Goal: Task Accomplishment & Management: Use online tool/utility

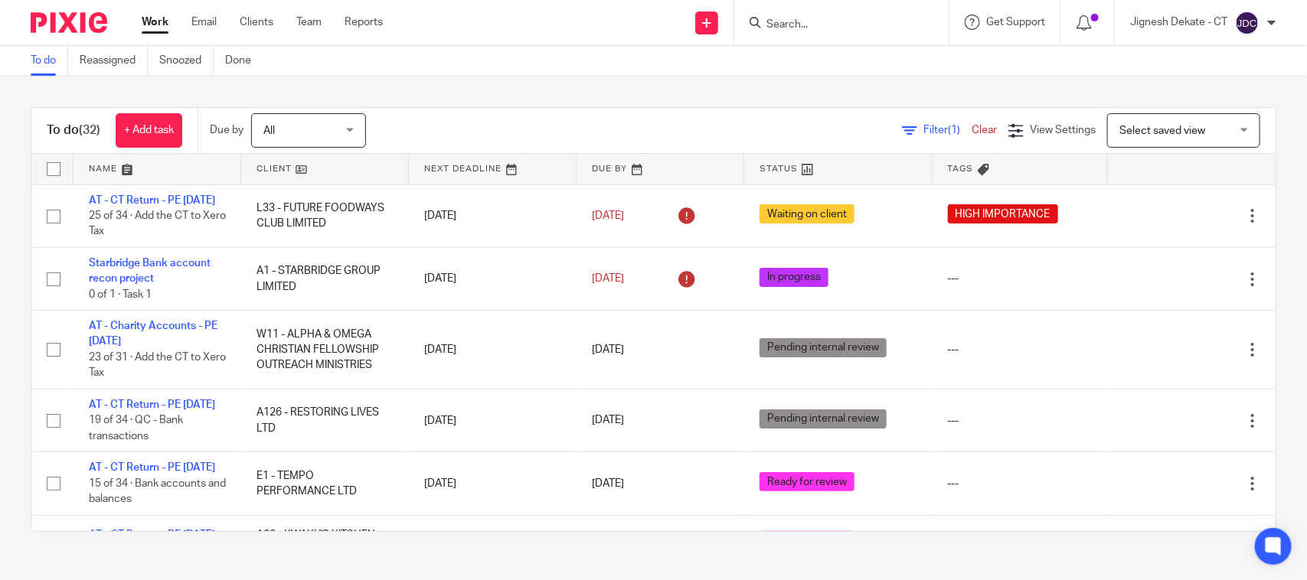
click at [793, 28] on input "Search" at bounding box center [834, 25] width 138 height 14
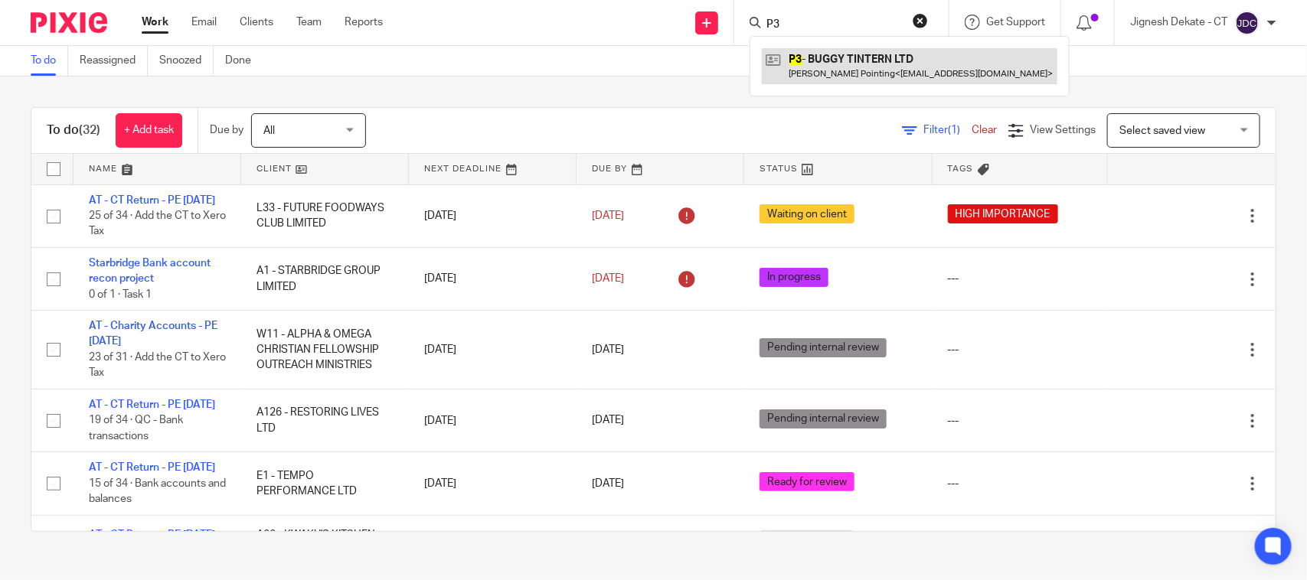
type input "P3"
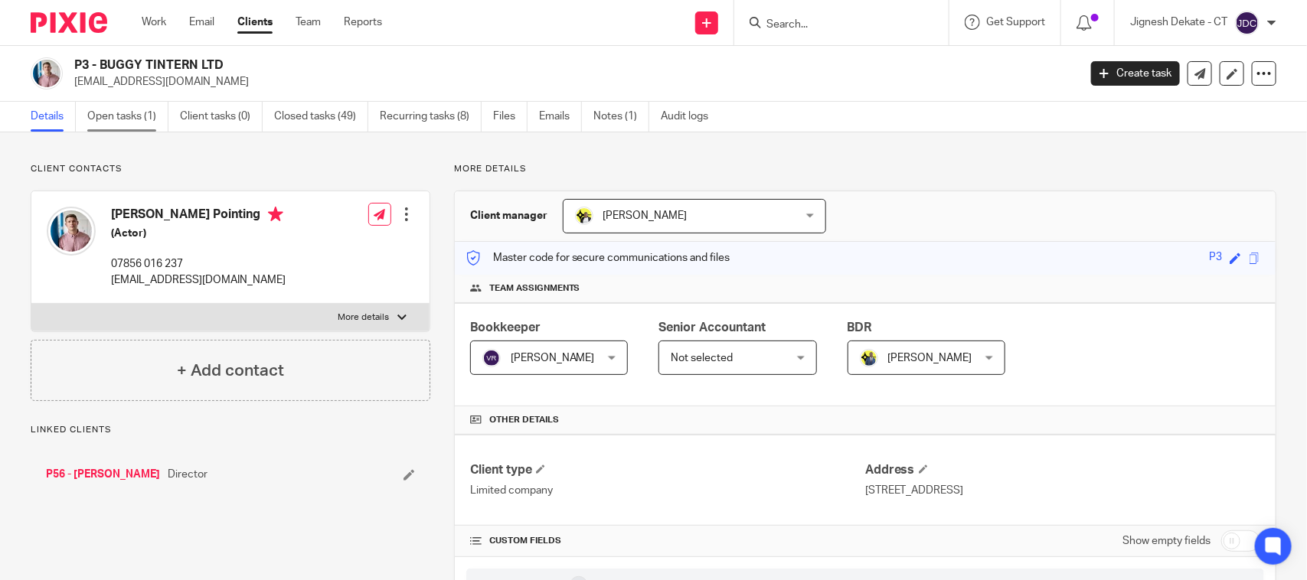
click at [125, 117] on link "Open tasks (1)" at bounding box center [127, 117] width 81 height 30
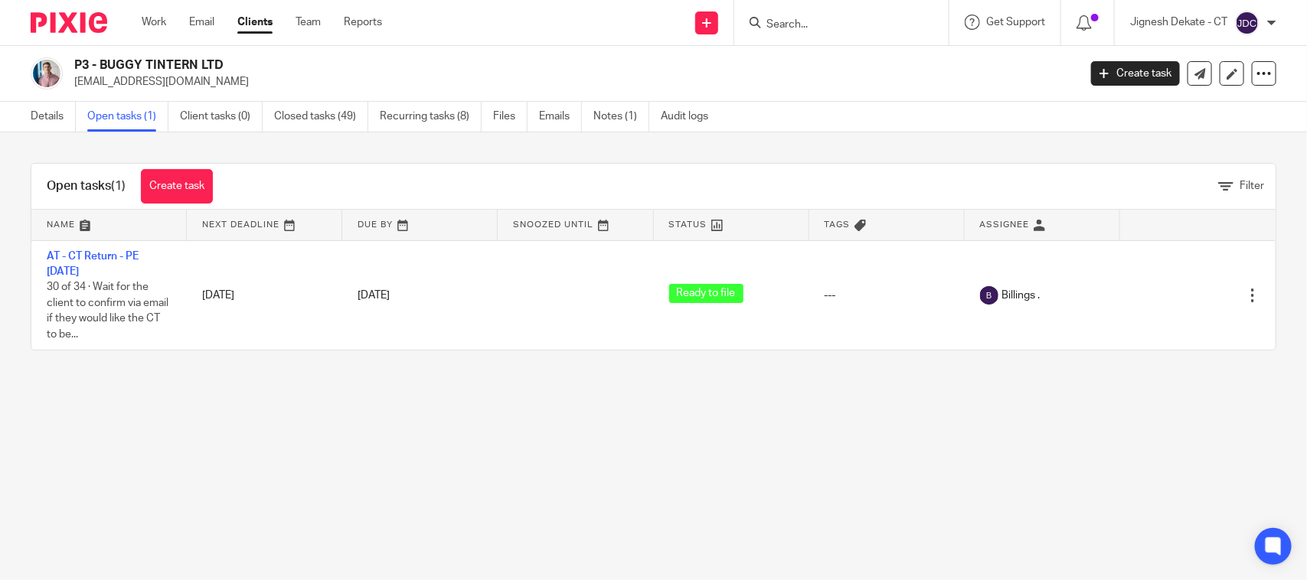
drag, startPoint x: 230, startPoint y: 66, endPoint x: 152, endPoint y: 44, distance: 81.0
click at [100, 62] on h2 "P3 - BUGGY TINTERN LTD" at bounding box center [471, 65] width 795 height 16
copy h2 "BUGGY TINTERN LTD"
click at [58, 120] on link "Details" at bounding box center [53, 117] width 45 height 30
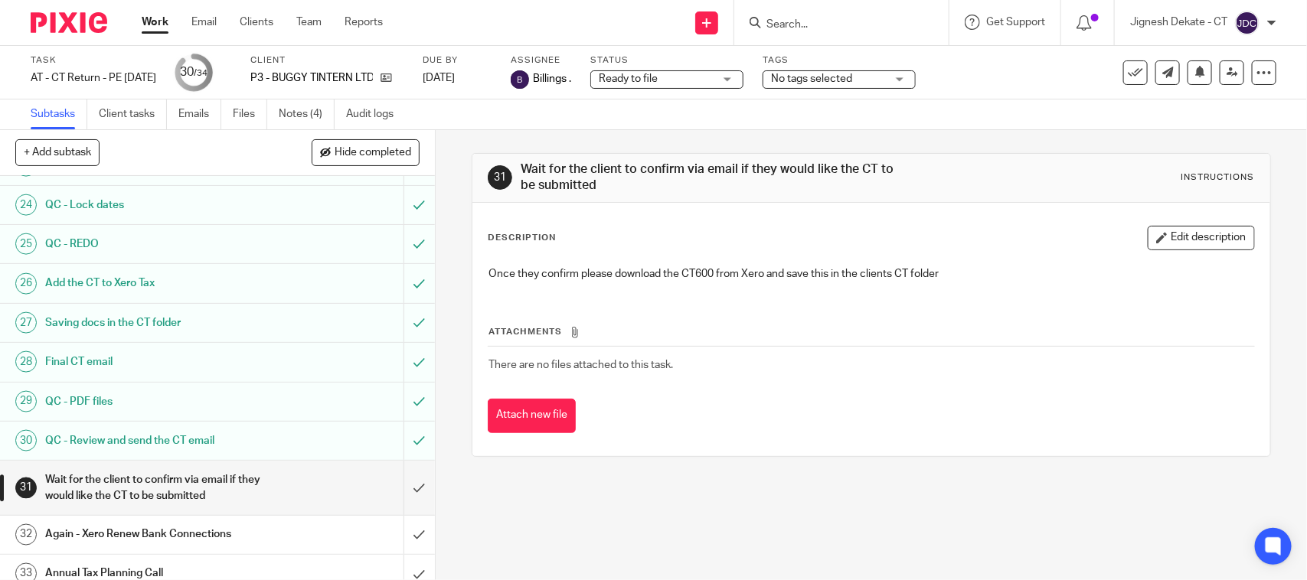
scroll to position [1032, 0]
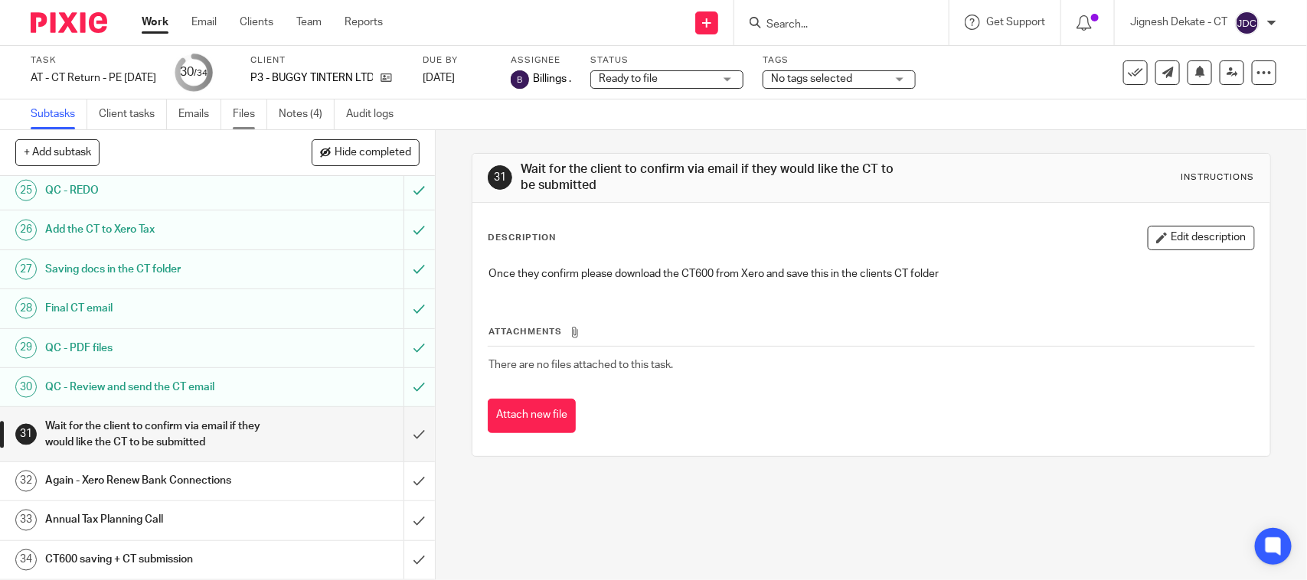
click at [245, 112] on link "Files" at bounding box center [250, 115] width 34 height 30
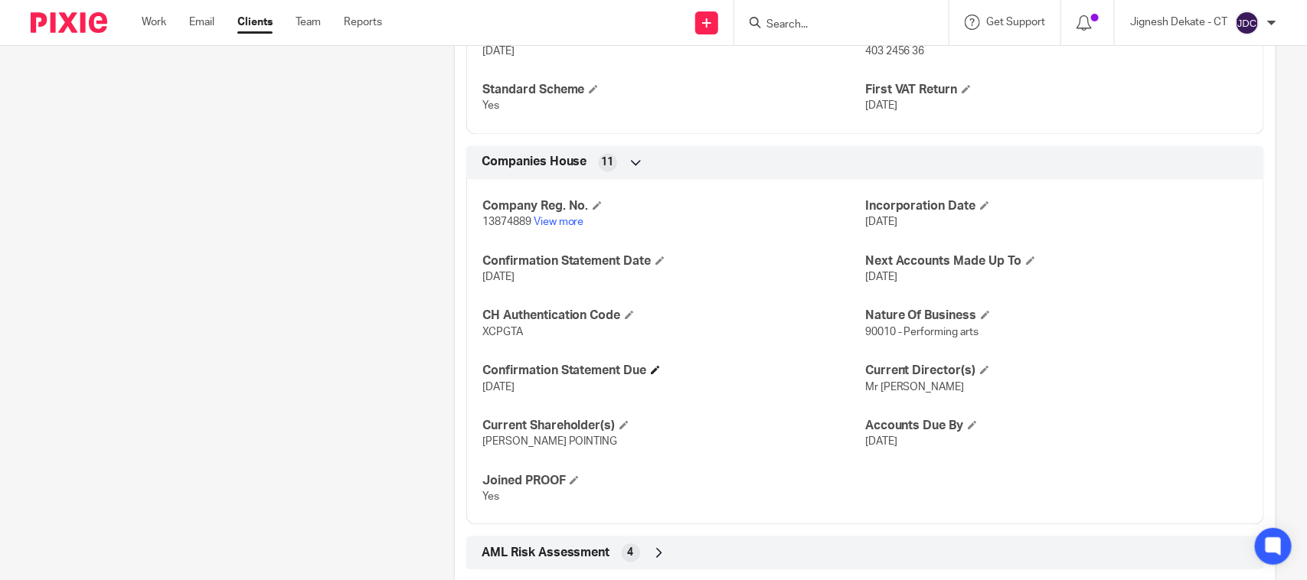
scroll to position [1340, 0]
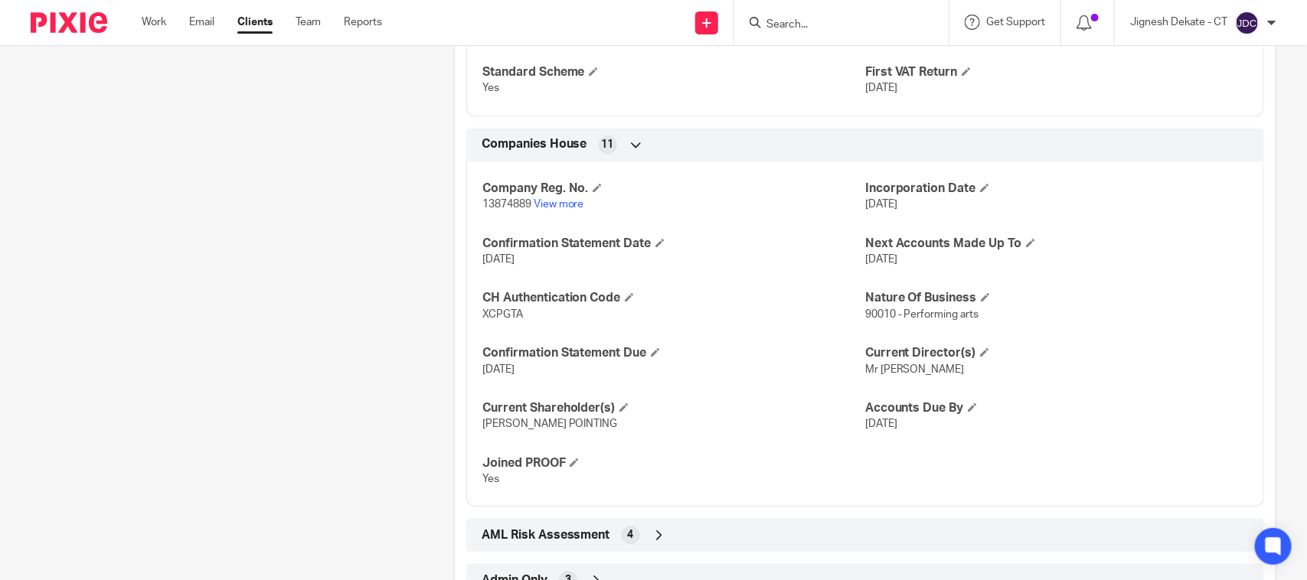
click at [506, 315] on span "XCPGTA" at bounding box center [502, 314] width 41 height 11
copy span "XCPGTA"
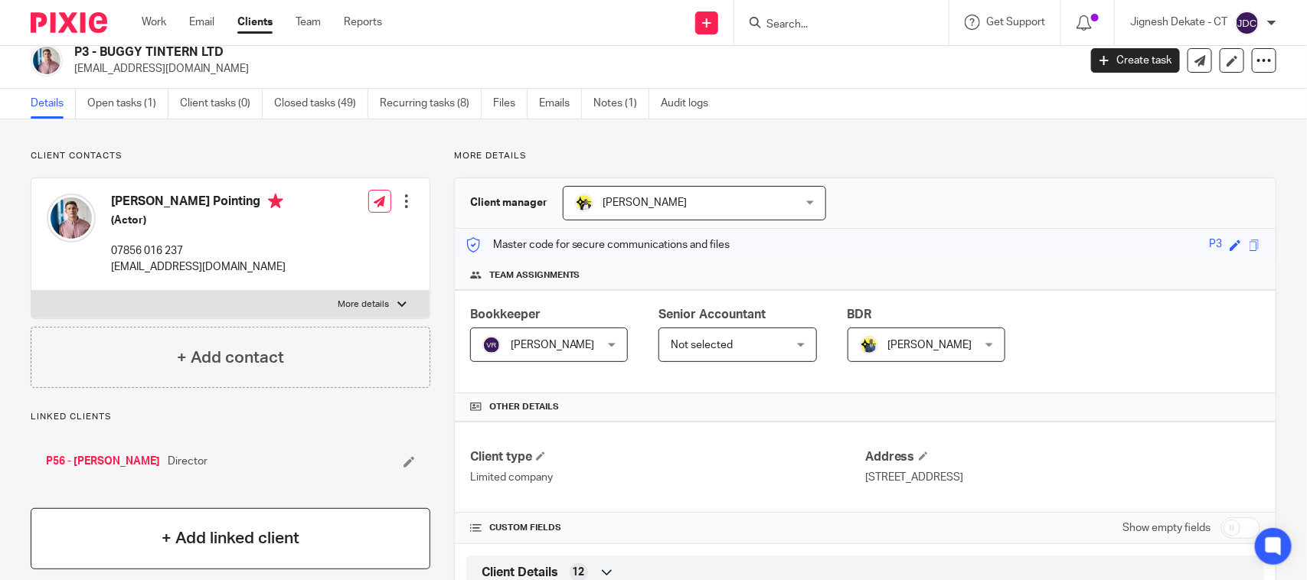
scroll to position [0, 0]
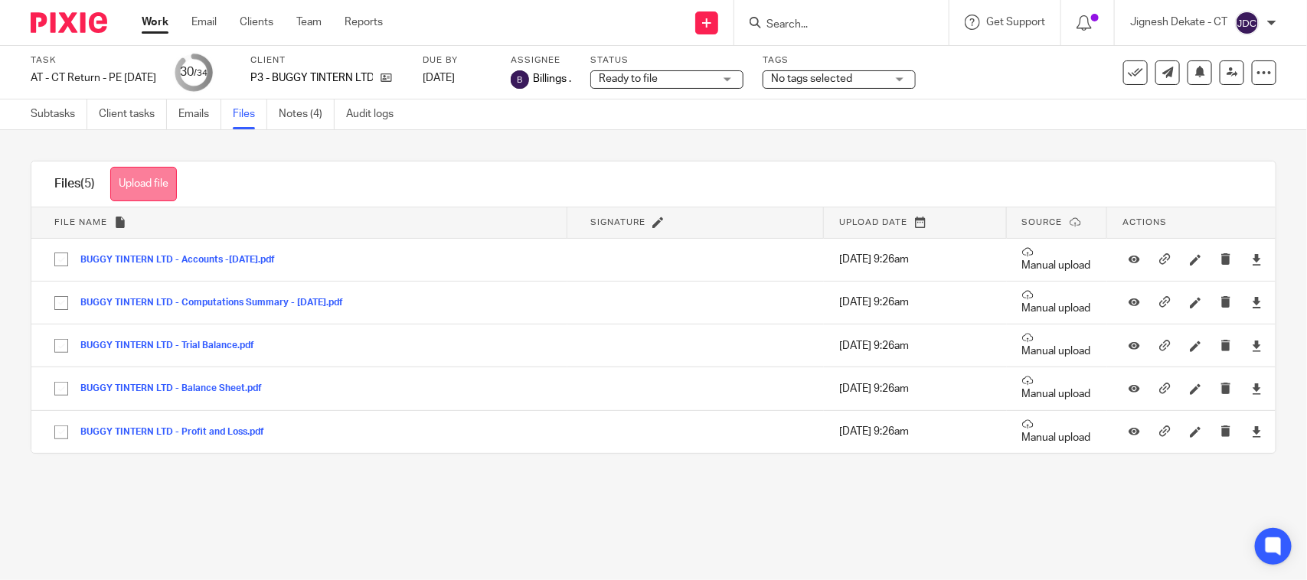
click at [170, 173] on button "Upload file" at bounding box center [143, 184] width 67 height 34
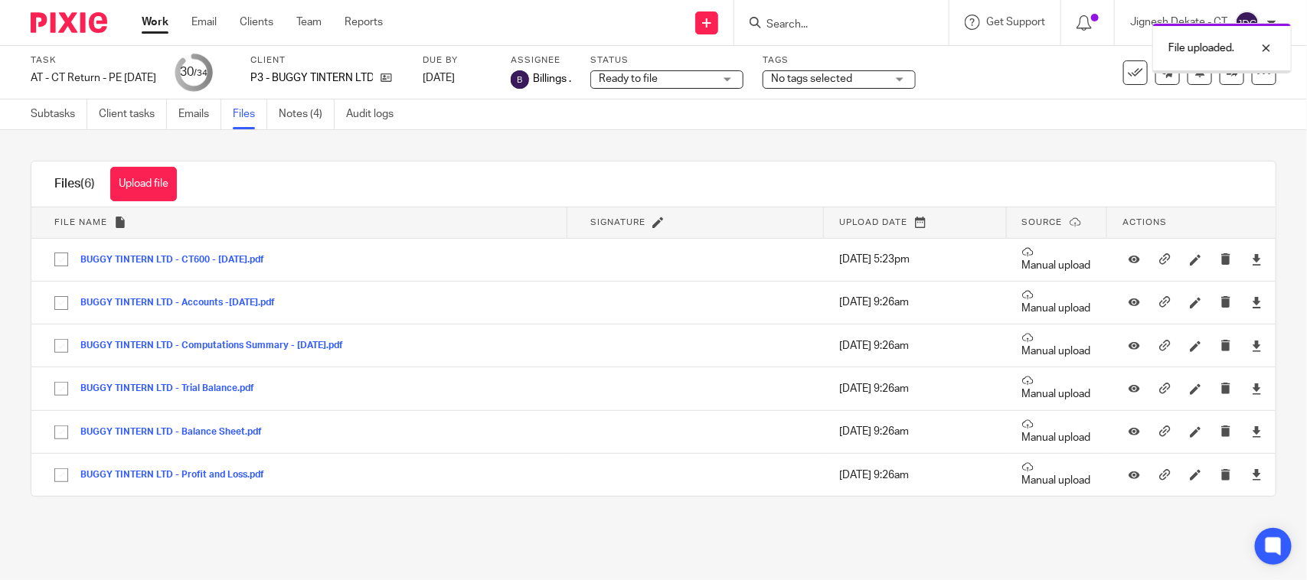
click at [312, 119] on link "Notes (4)" at bounding box center [307, 115] width 56 height 30
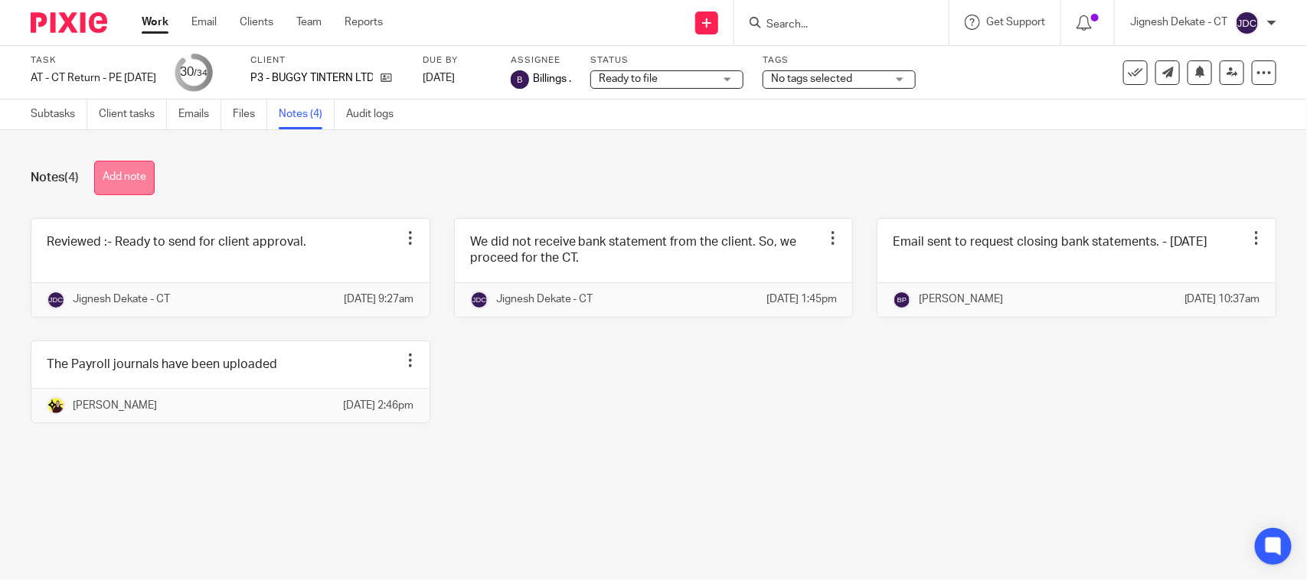
click at [131, 165] on button "Add note" at bounding box center [124, 178] width 60 height 34
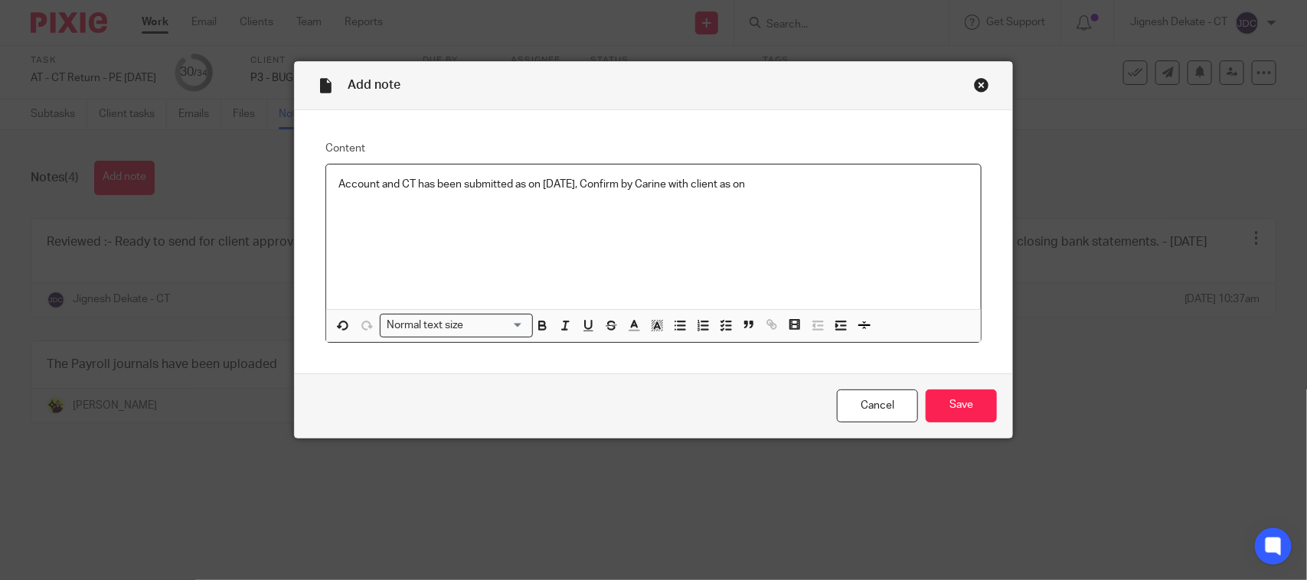
click at [790, 178] on p "Account and CT has been submitted as on 26/09/2025, Confirm by Carine with clie…" at bounding box center [653, 184] width 630 height 15
click at [949, 406] on input "Save" at bounding box center [961, 406] width 71 height 33
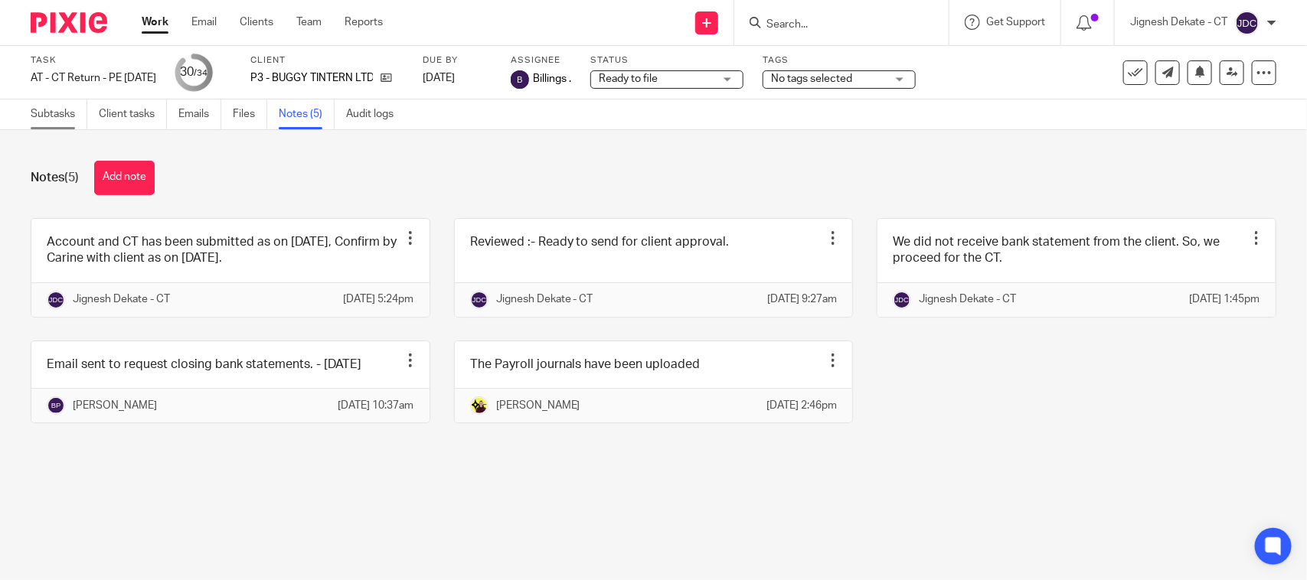
click at [60, 108] on link "Subtasks" at bounding box center [59, 115] width 57 height 30
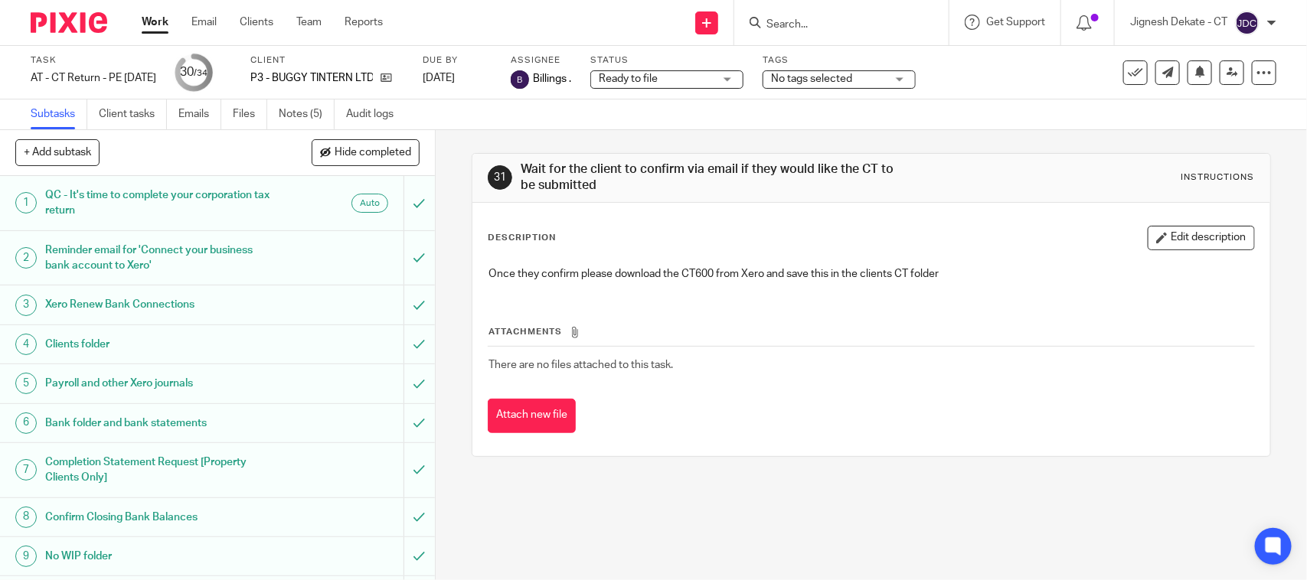
scroll to position [1032, 0]
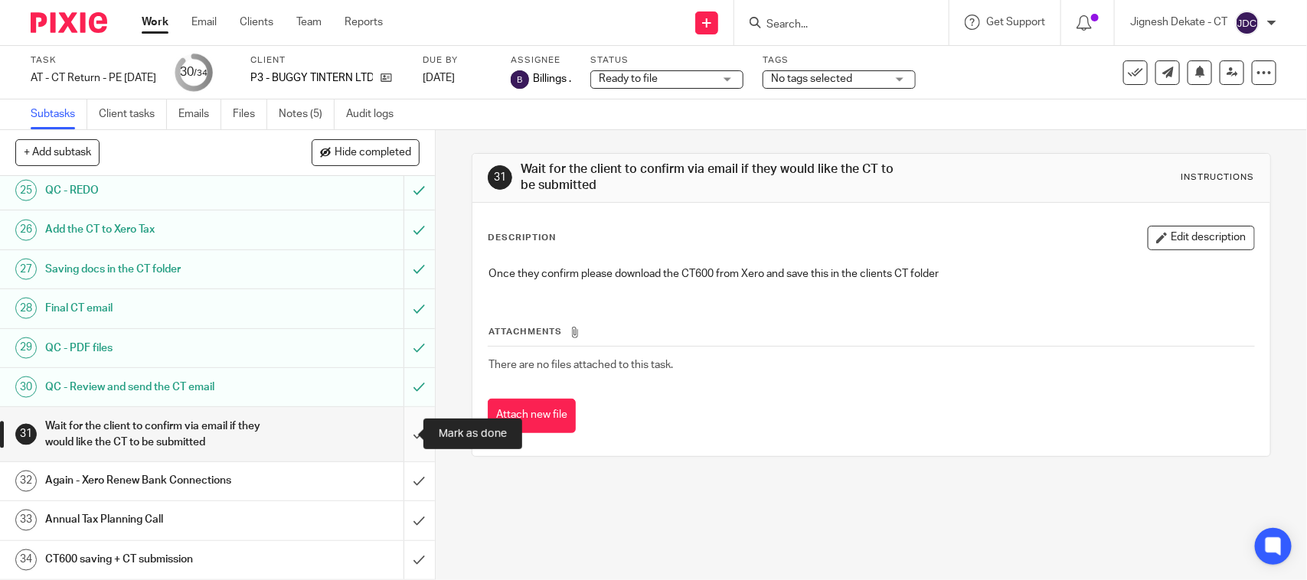
click at [390, 435] on input "submit" at bounding box center [217, 434] width 435 height 54
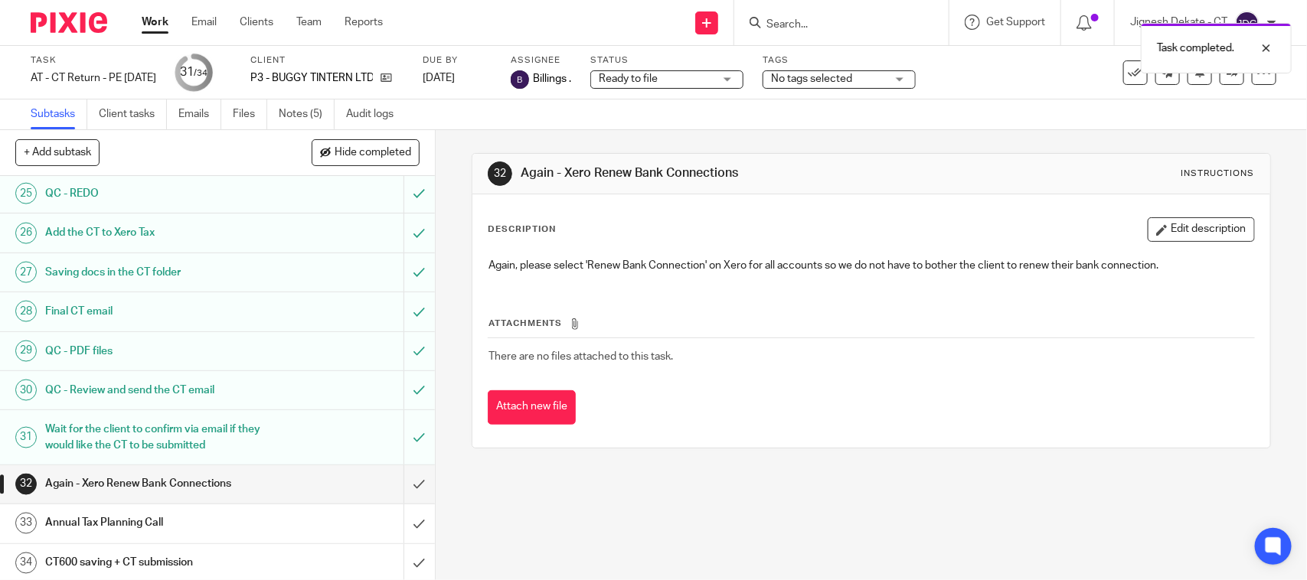
scroll to position [1032, 0]
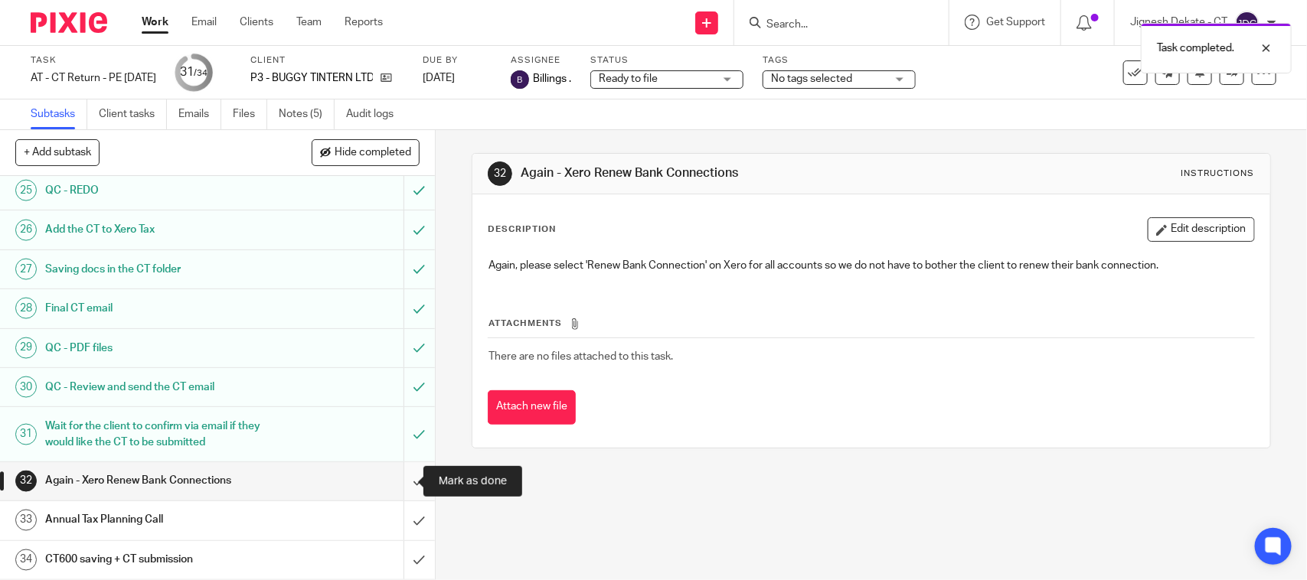
click at [400, 479] on input "submit" at bounding box center [217, 481] width 435 height 38
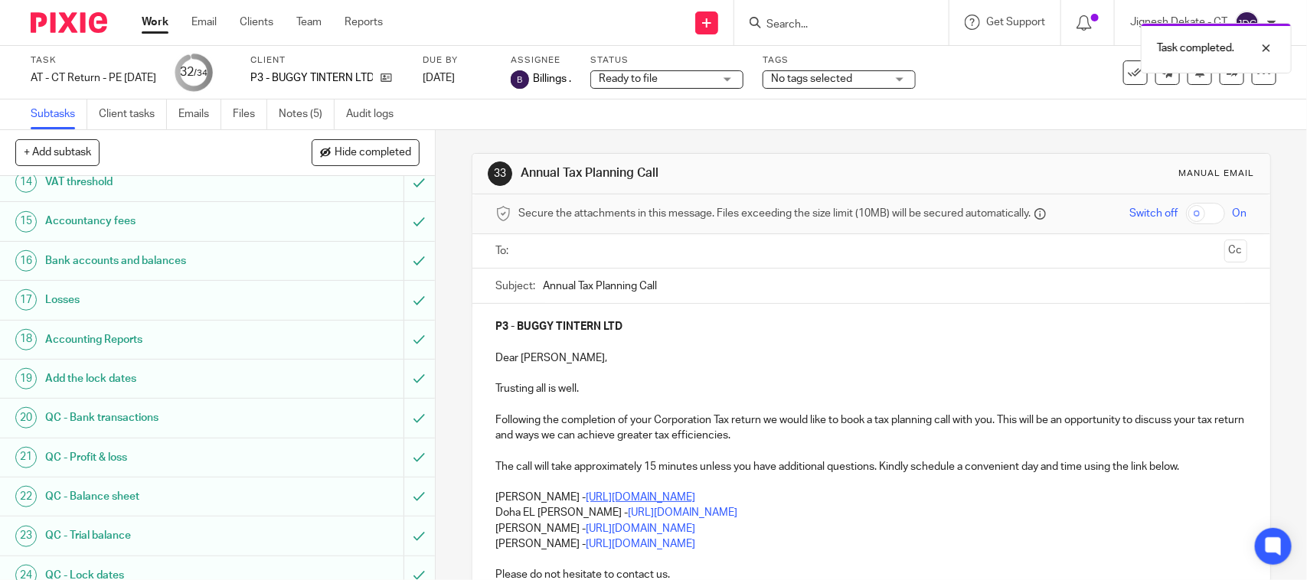
scroll to position [861, 0]
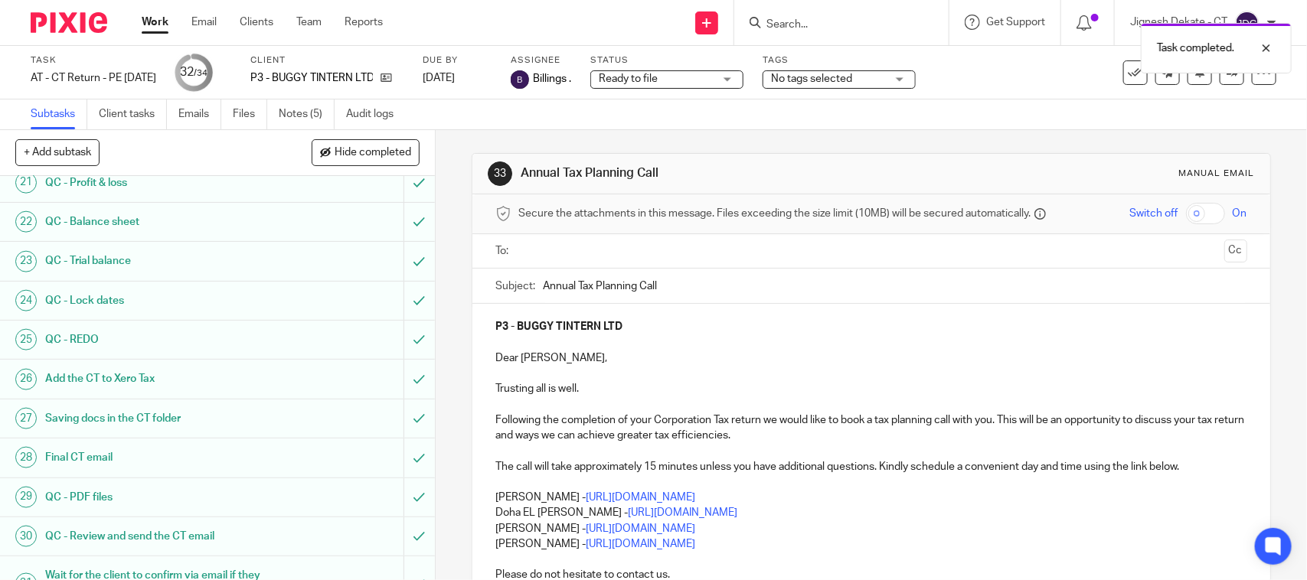
click at [751, 548] on p "[PERSON_NAME] - [URL][DOMAIN_NAME]" at bounding box center [870, 544] width 751 height 15
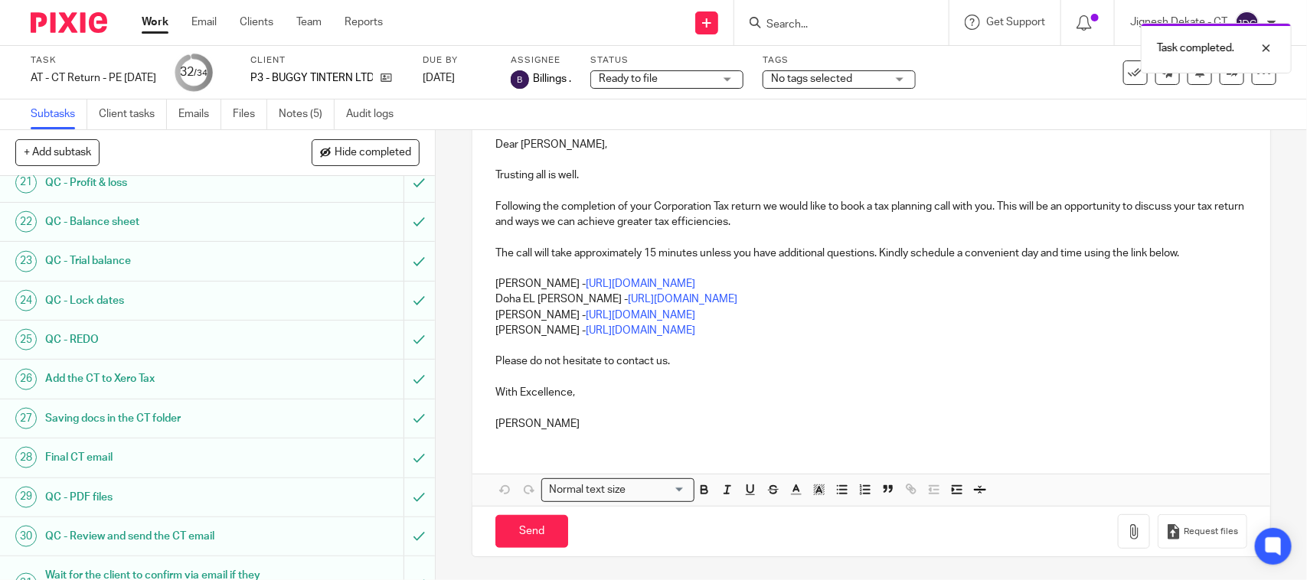
click at [755, 335] on p "[PERSON_NAME] - [URL][DOMAIN_NAME]" at bounding box center [870, 330] width 751 height 15
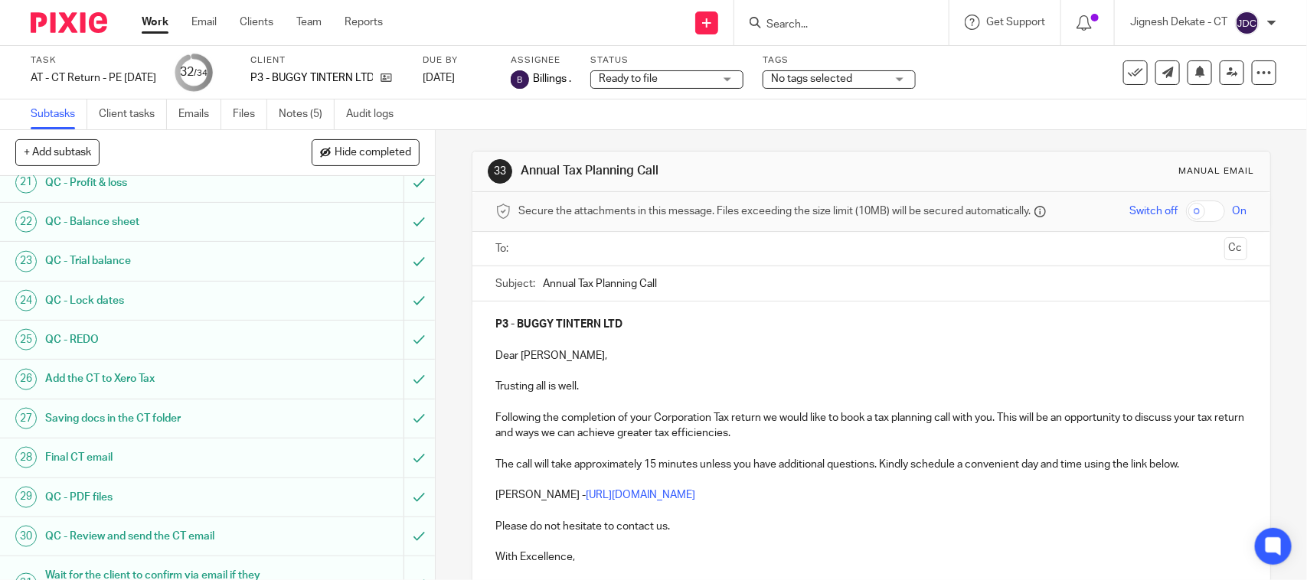
scroll to position [0, 0]
click at [619, 249] on input "text" at bounding box center [871, 252] width 694 height 18
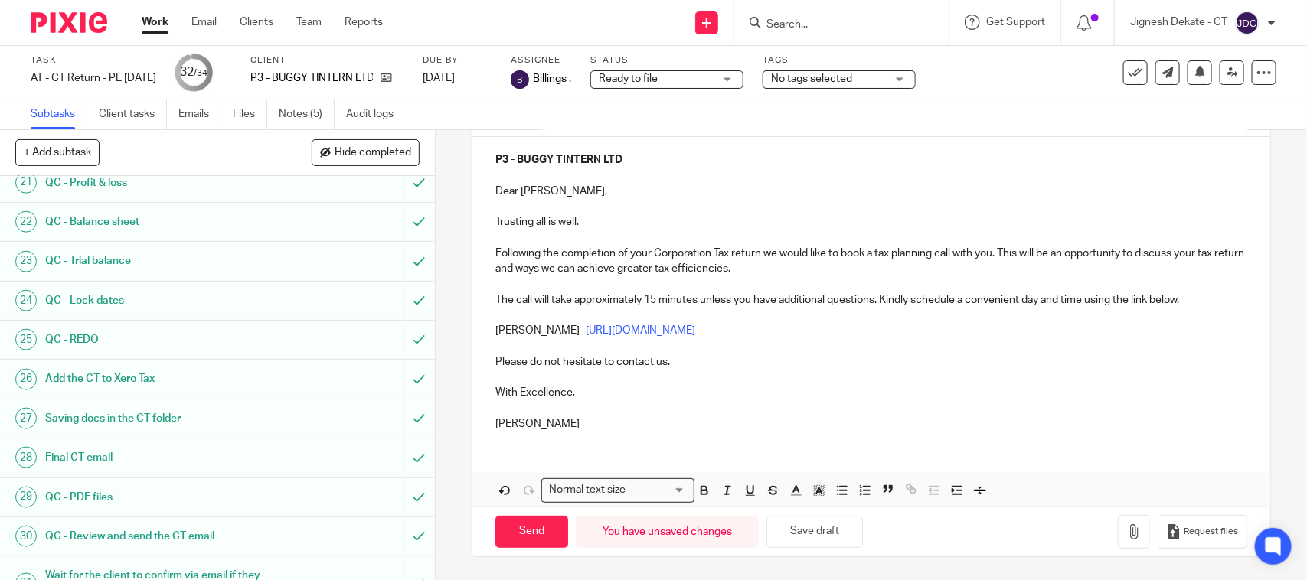
scroll to position [173, 0]
click at [530, 530] on input "Send" at bounding box center [531, 532] width 73 height 33
type input "Sent"
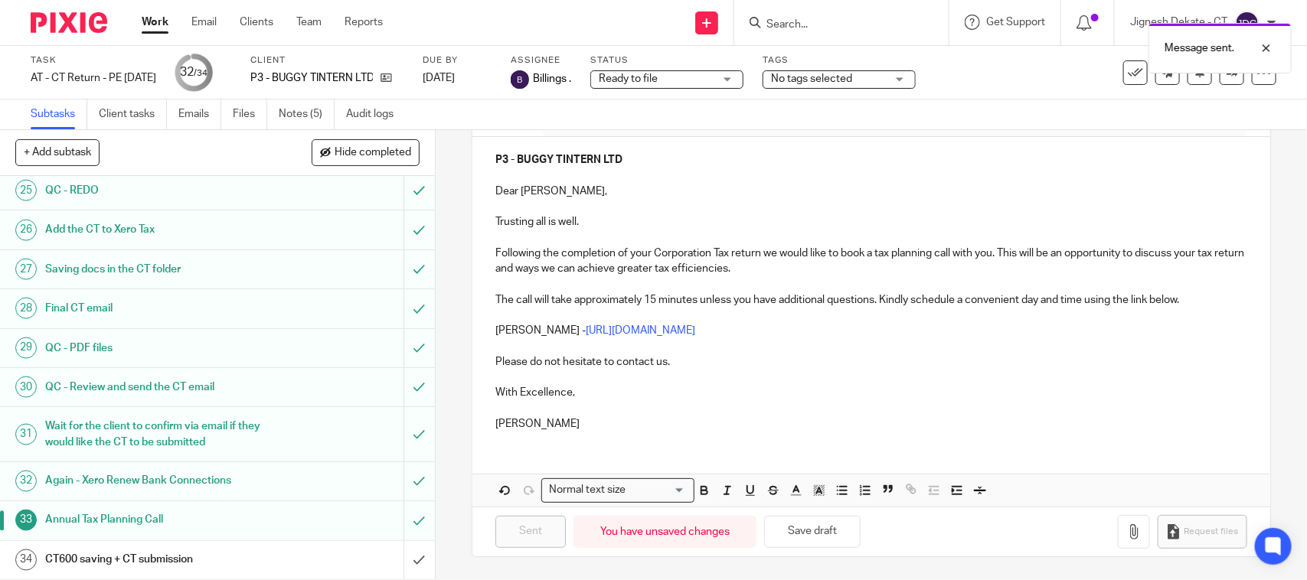
scroll to position [1032, 0]
click at [395, 559] on input "submit" at bounding box center [217, 560] width 435 height 38
